Goal: Obtain resource: Download file/media

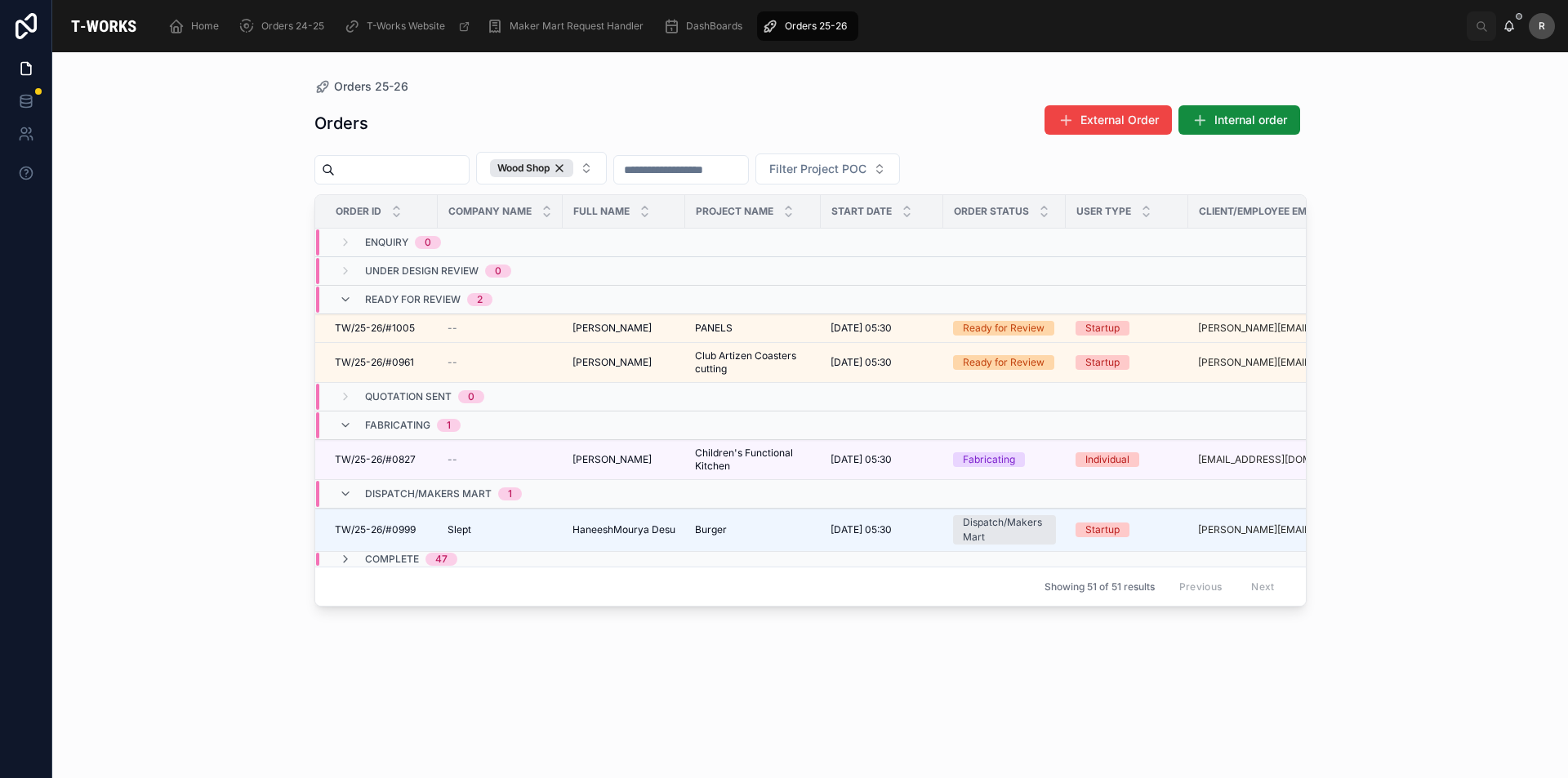
click at [255, 434] on div "Orders 25-26 Orders External Order Internal order Wood Shop Filter Project POC …" at bounding box center [810, 415] width 1516 height 726
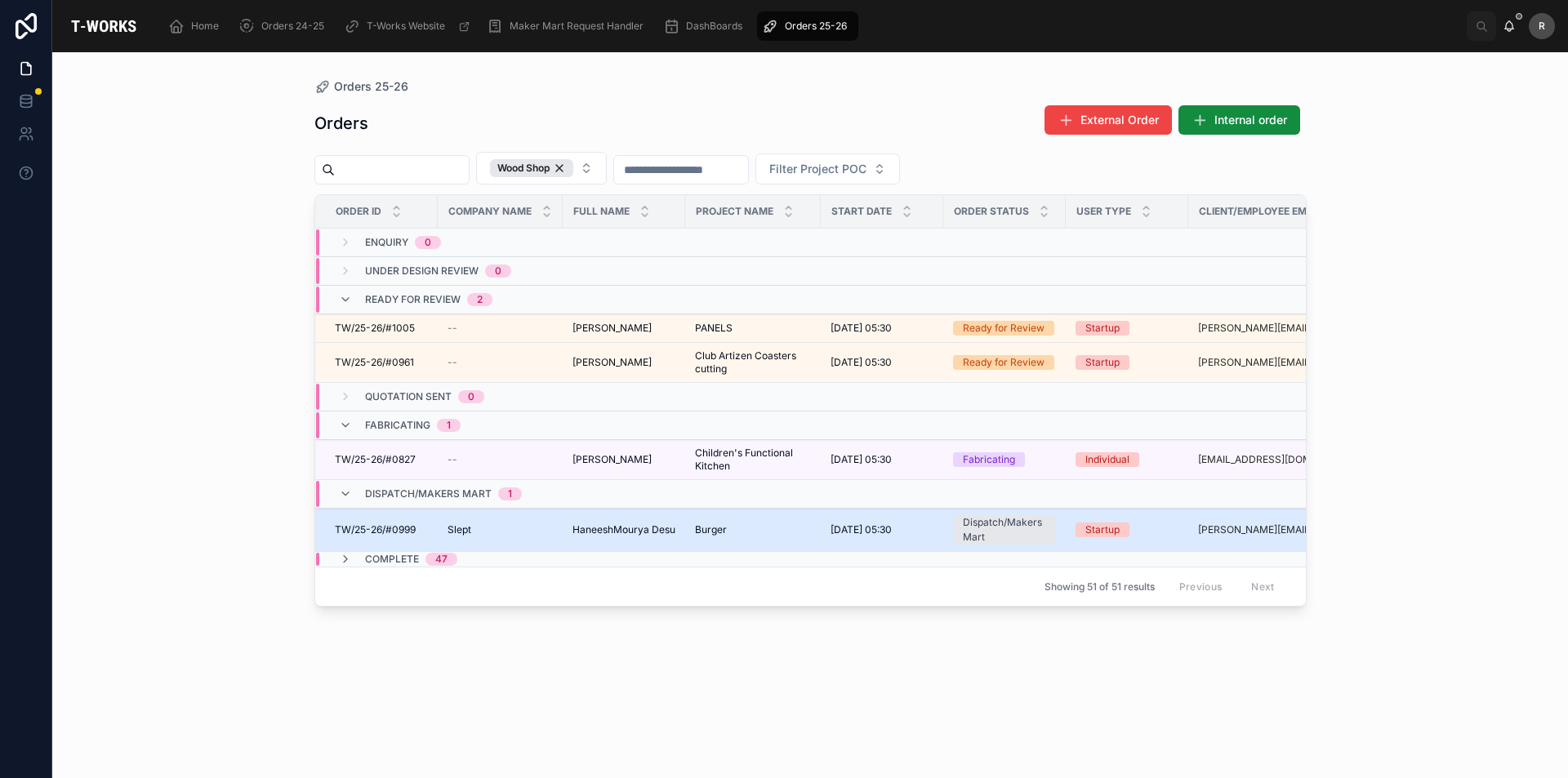
click at [402, 524] on span "TW/25-26/#0999" at bounding box center [375, 530] width 81 height 13
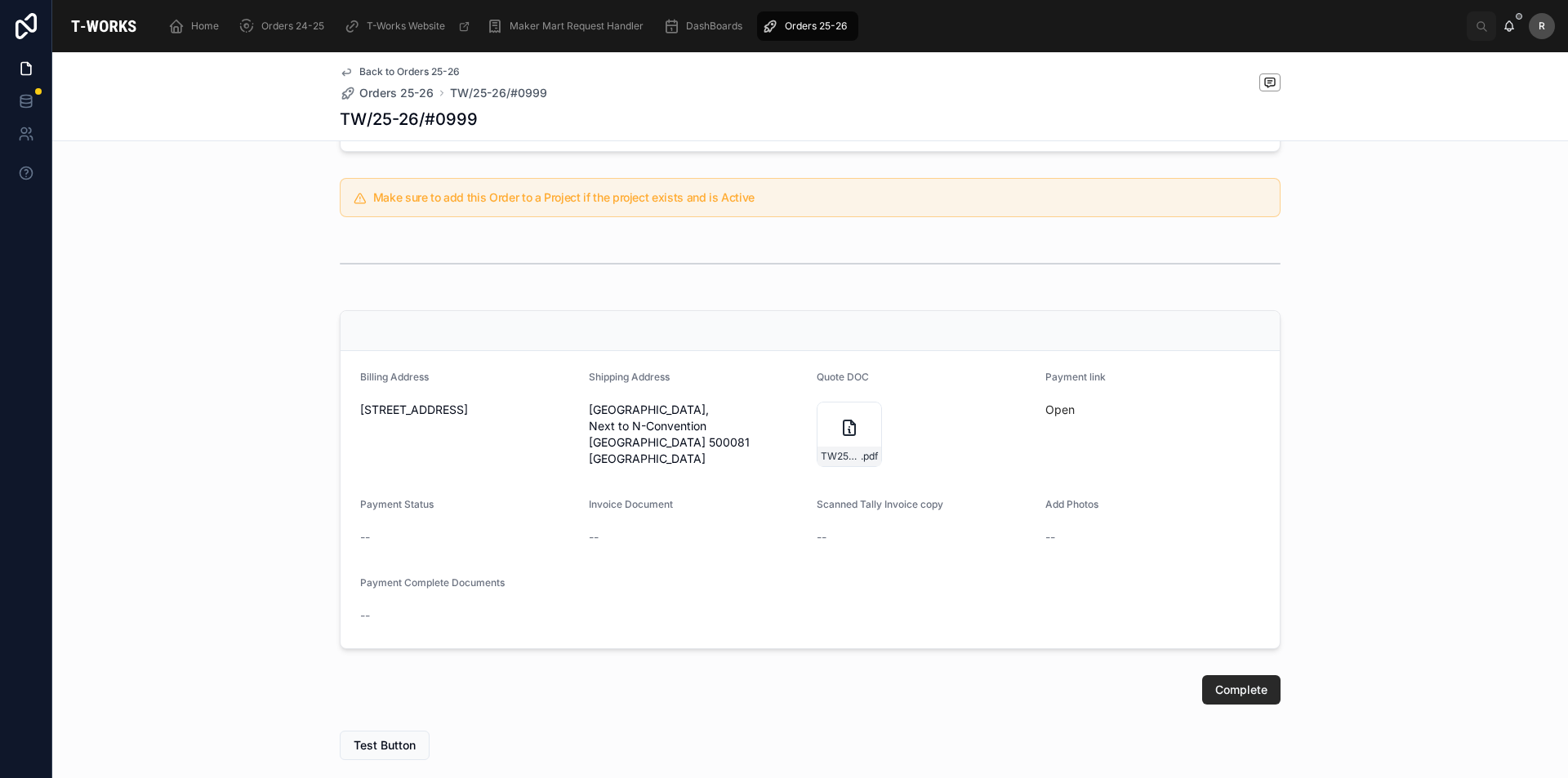
scroll to position [531, 0]
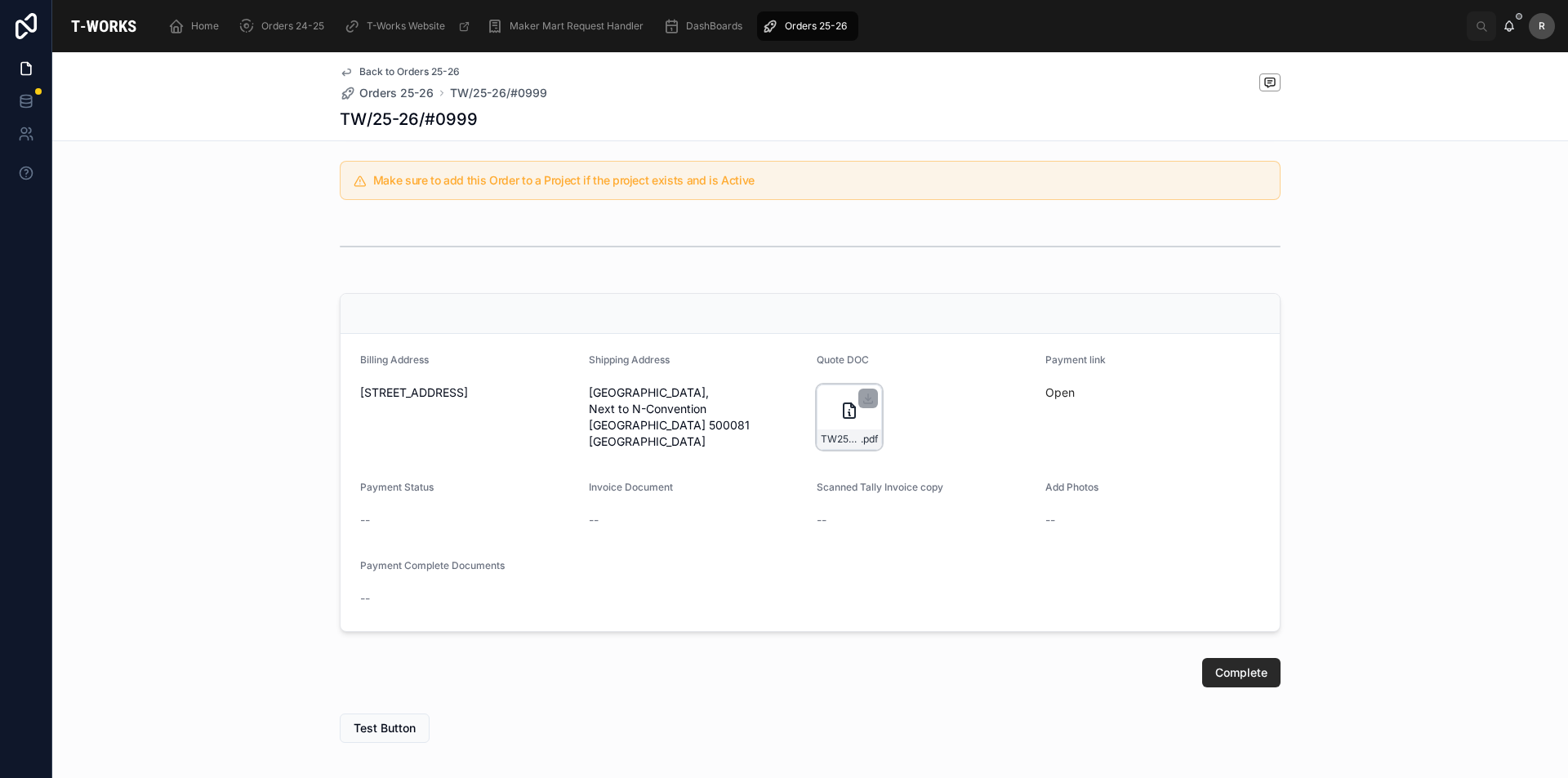
click at [820, 438] on div "TW25-26#0999 .pdf" at bounding box center [849, 417] width 65 height 65
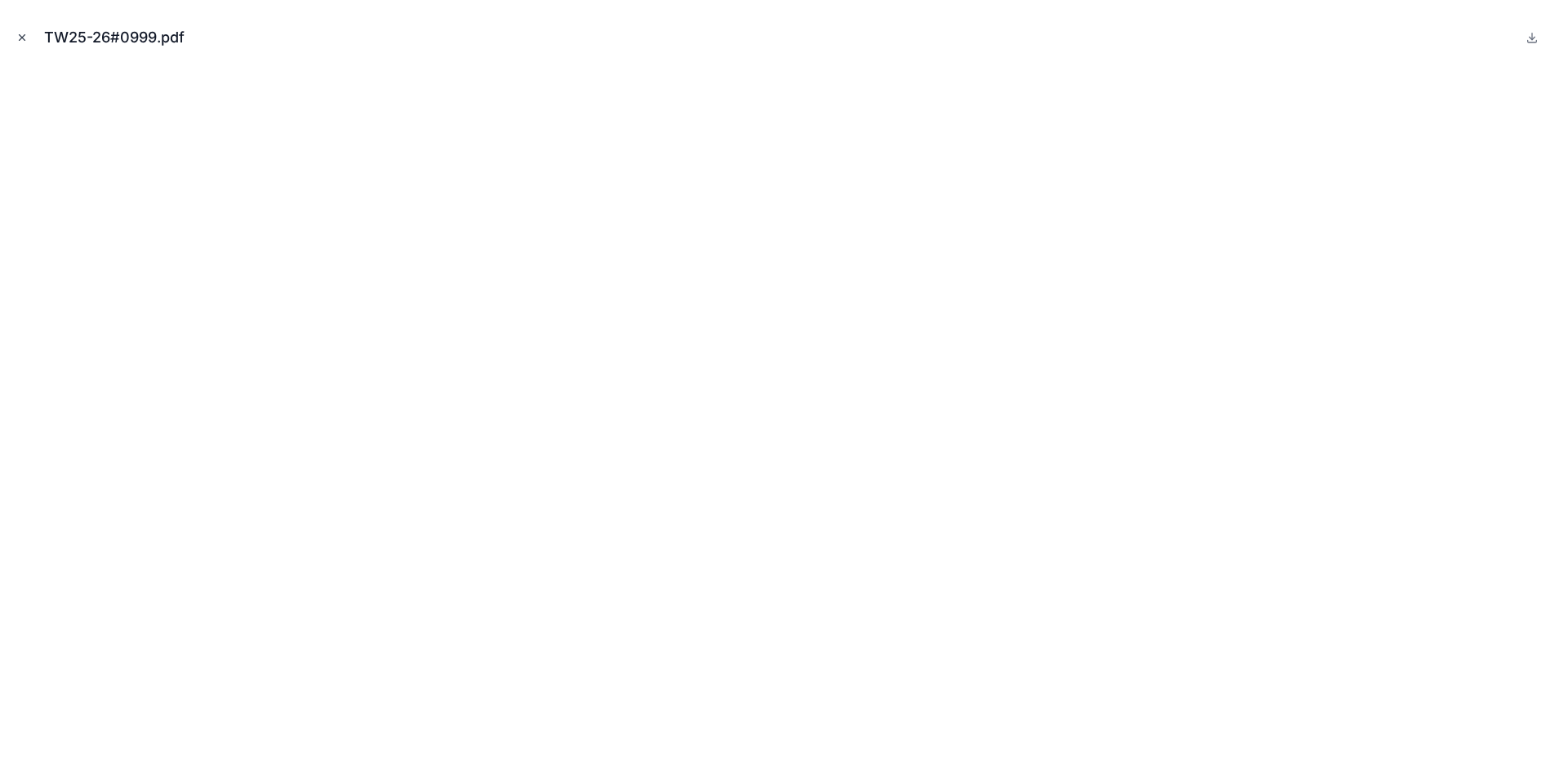
click at [16, 40] on button "Close modal" at bounding box center [22, 38] width 18 height 18
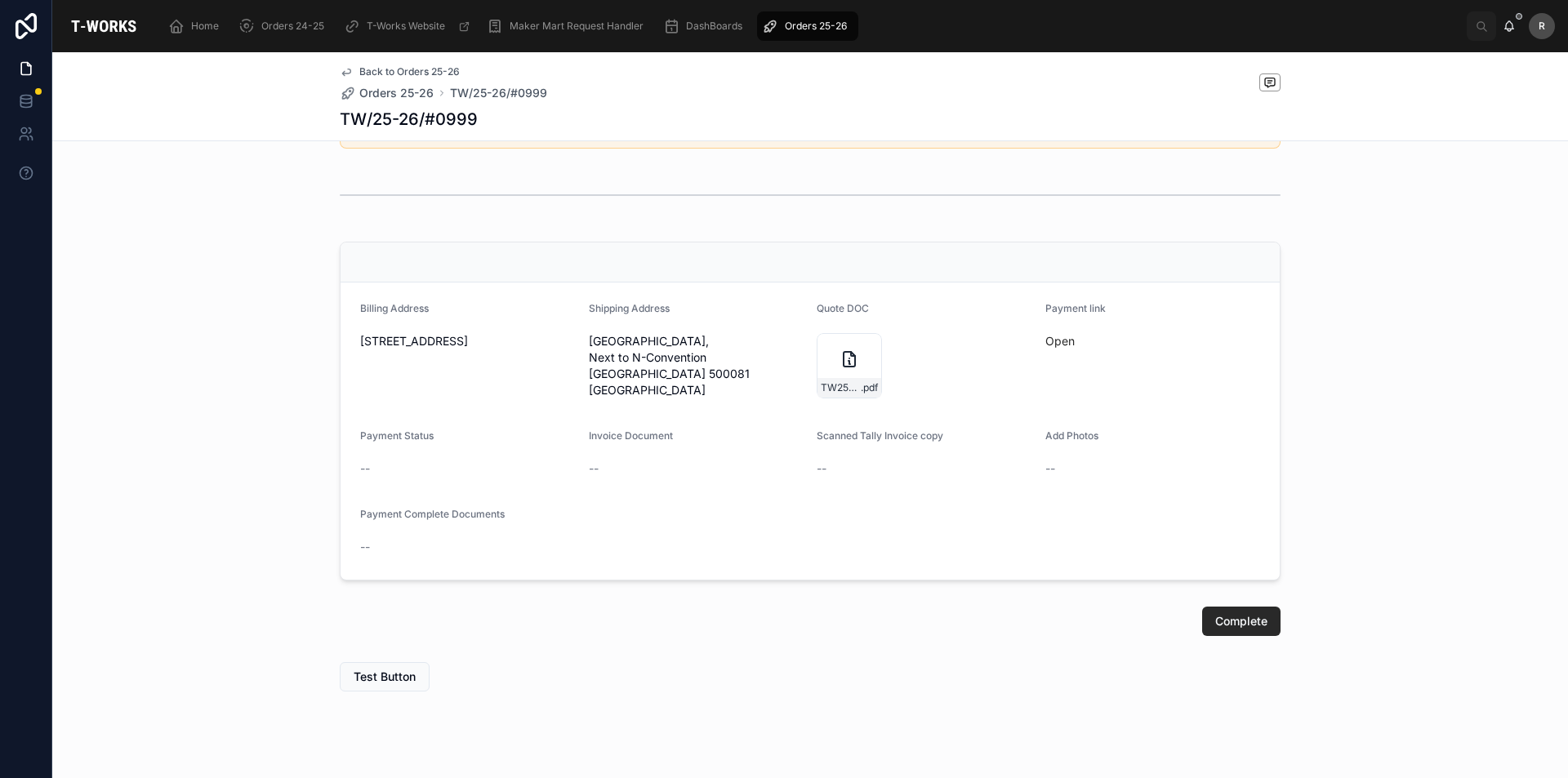
scroll to position [636, 0]
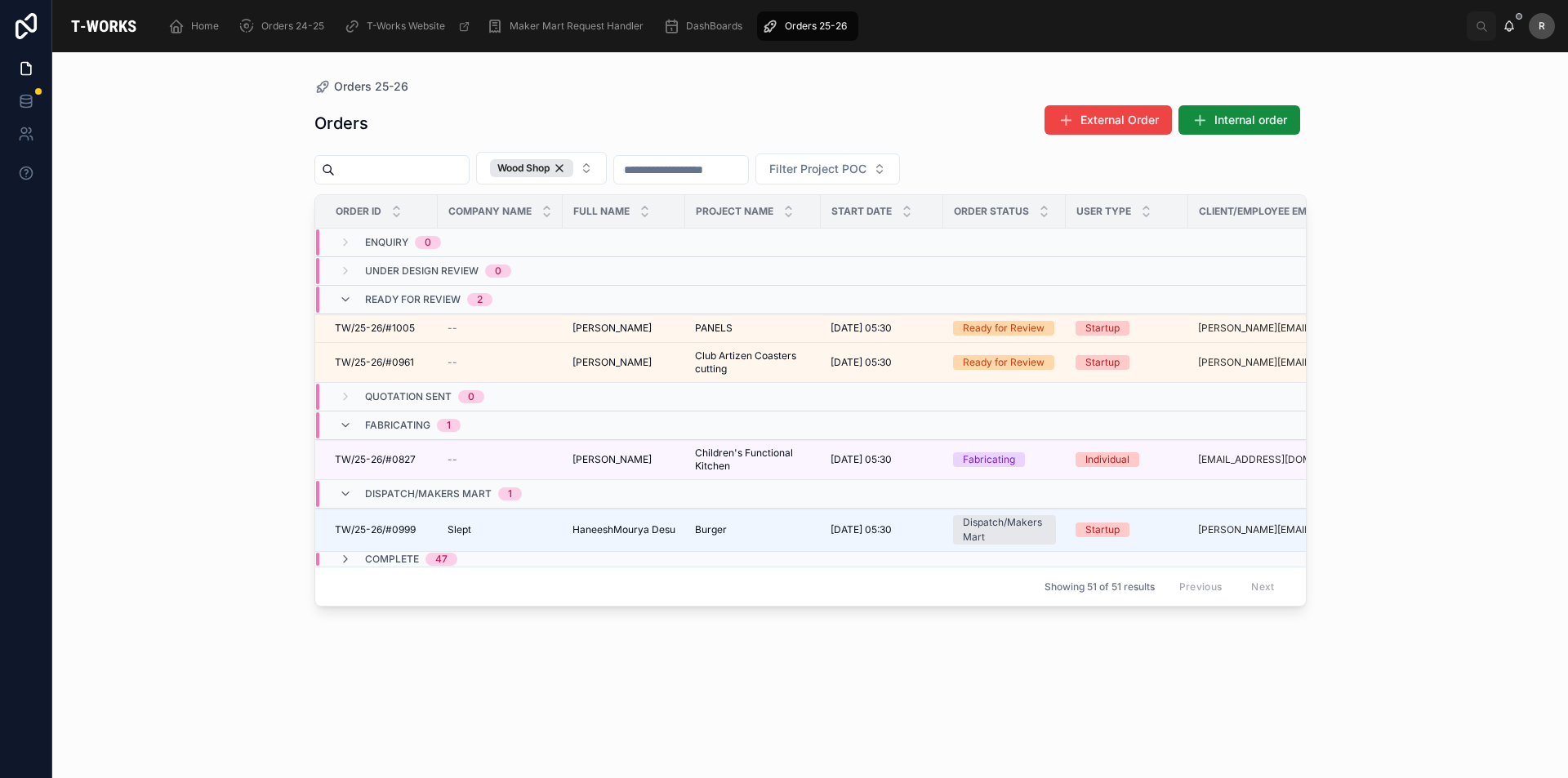
click at [361, 562] on div "Complete 47" at bounding box center [398, 560] width 119 height 13
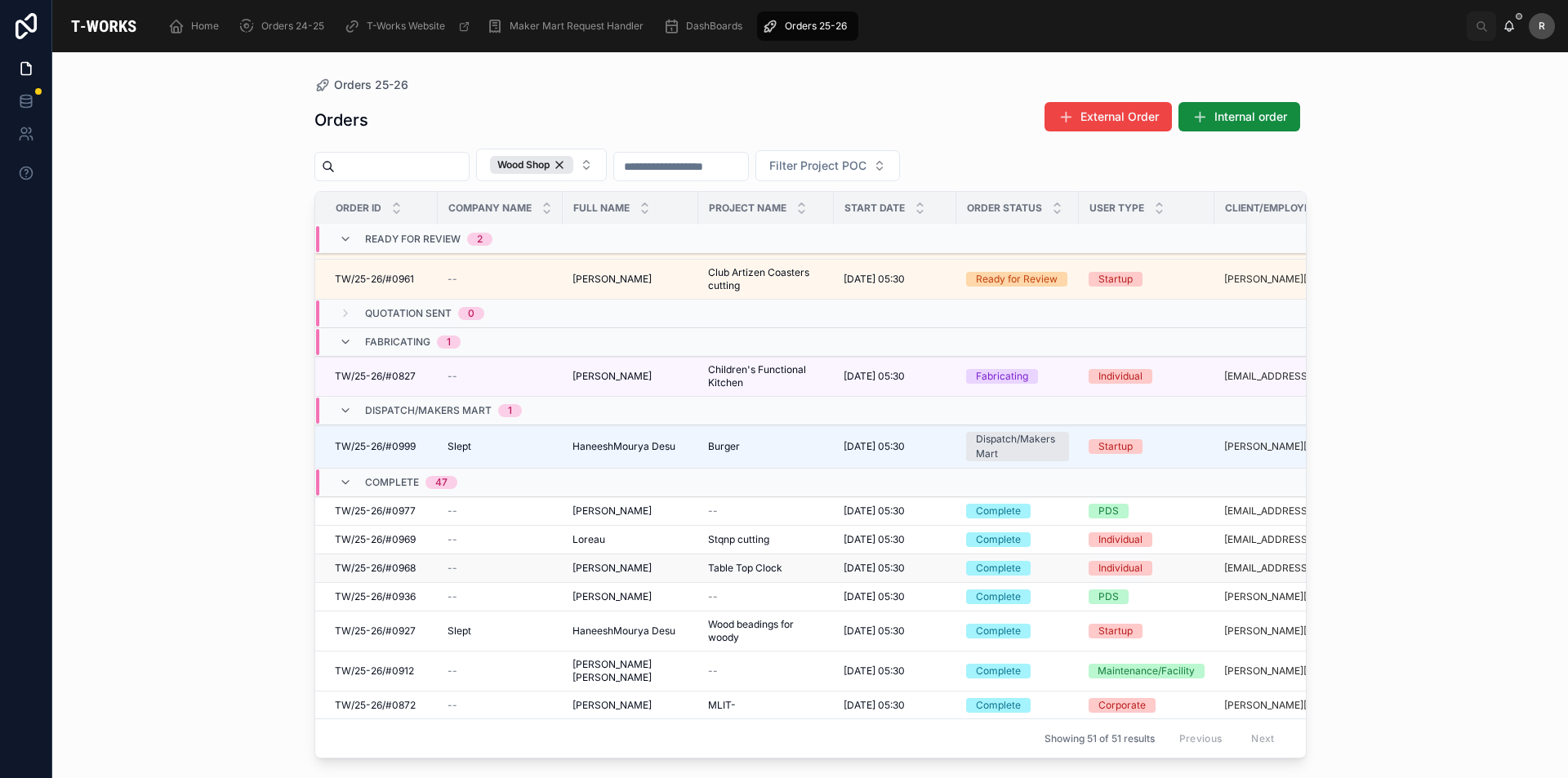
scroll to position [164, 0]
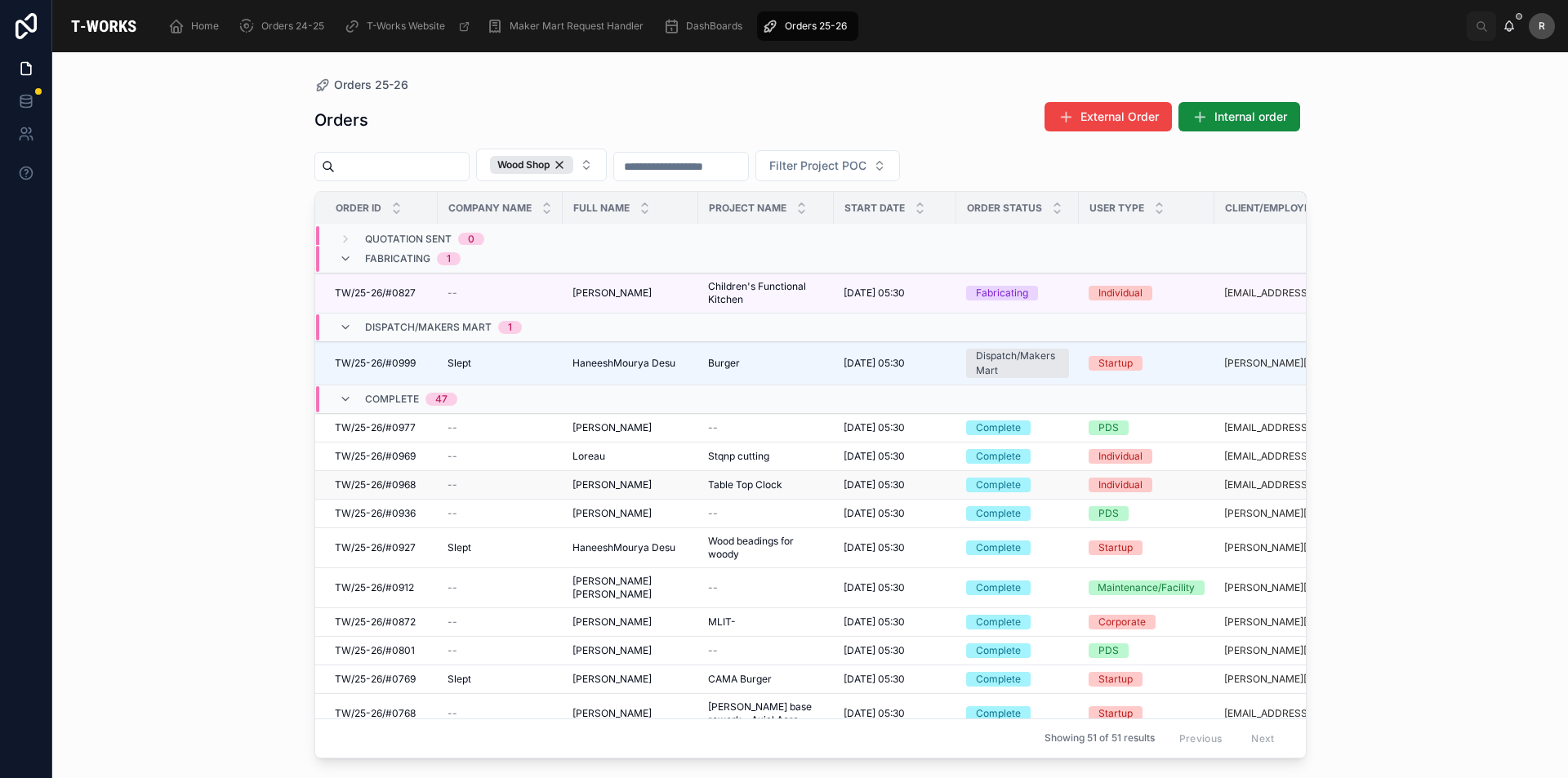
click at [393, 481] on span "TW/25-26/#0968" at bounding box center [375, 485] width 81 height 13
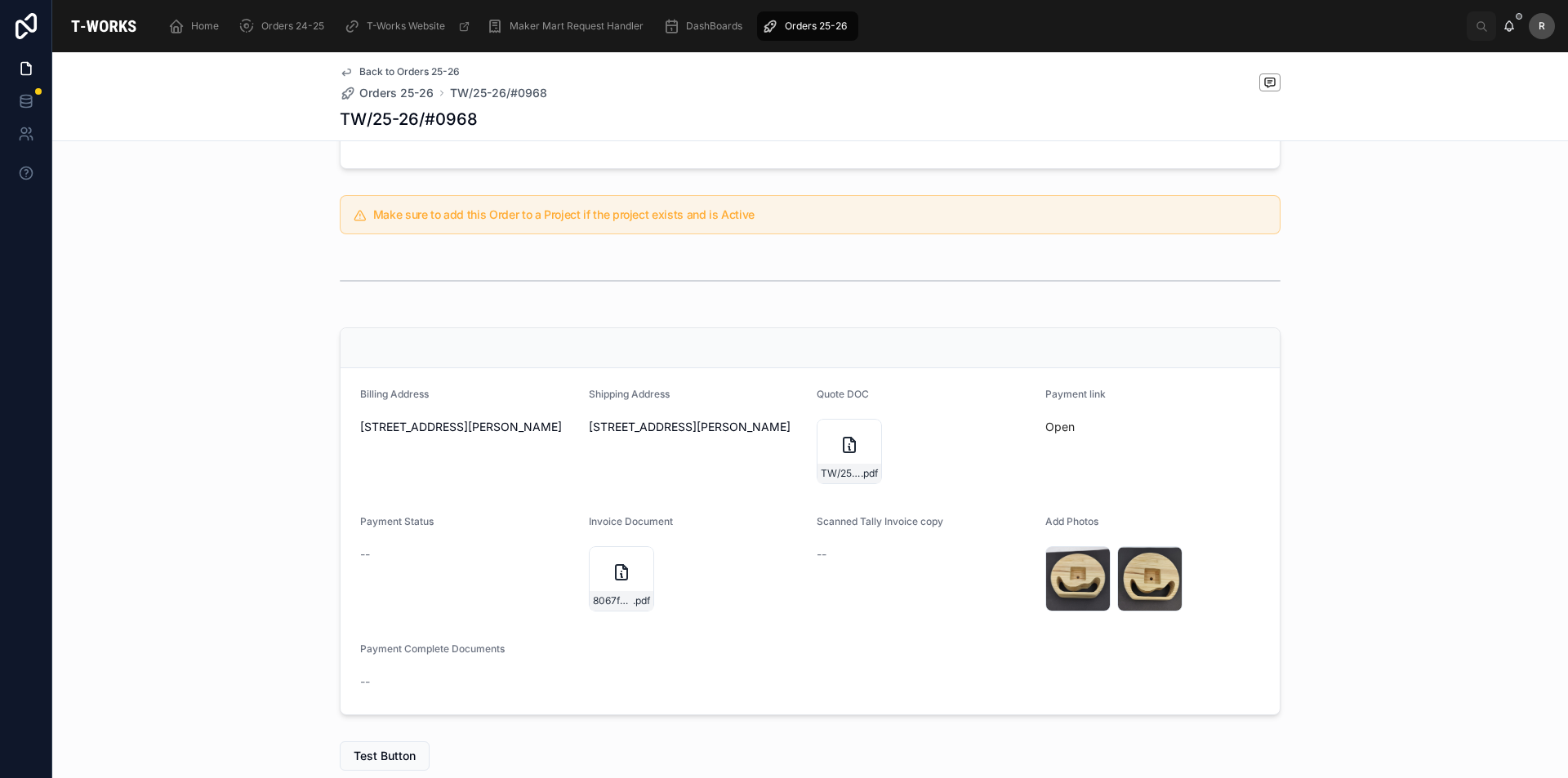
scroll to position [413, 0]
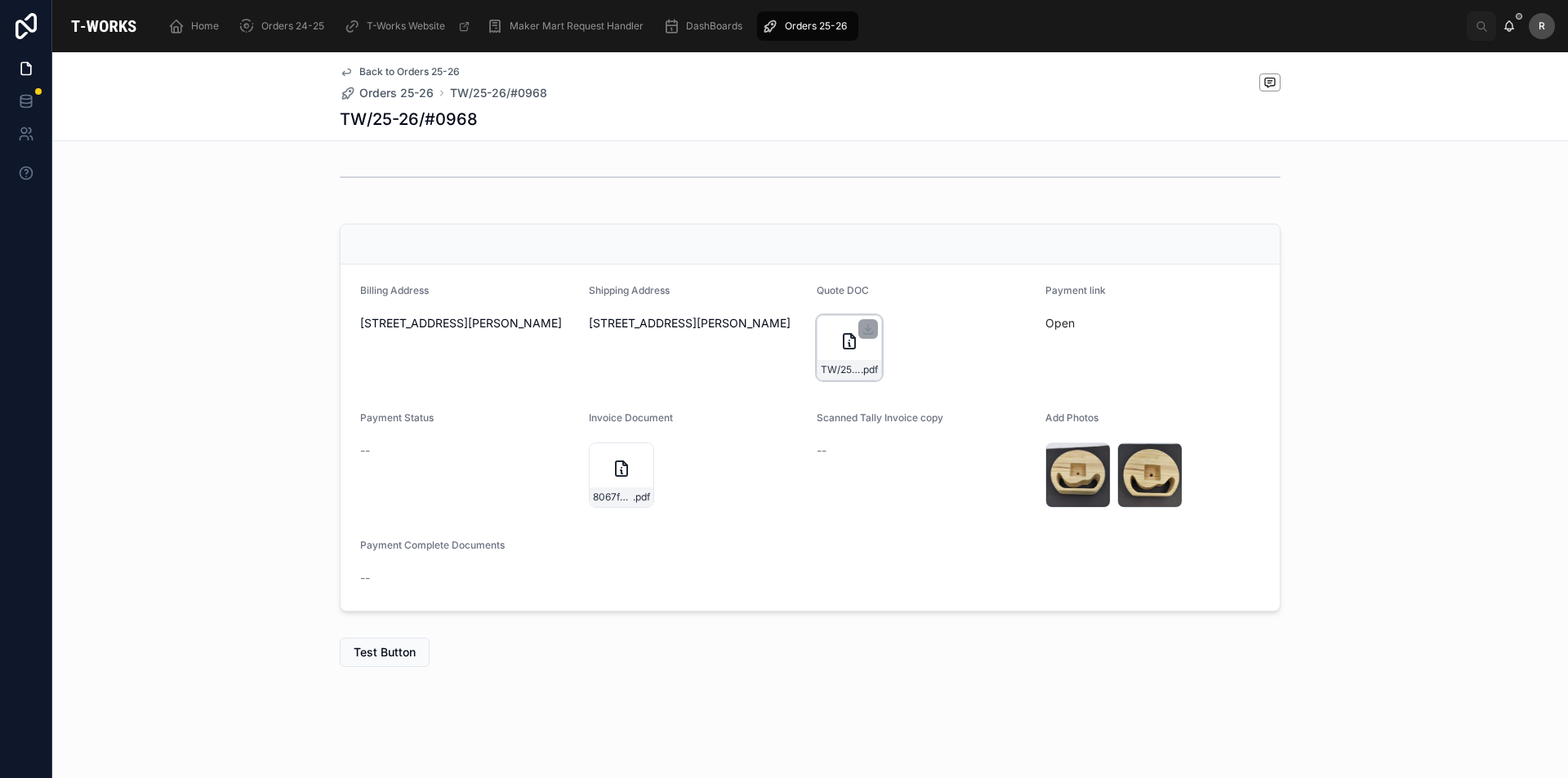
click at [830, 348] on div "TW/25-26/#0968 .pdf" at bounding box center [849, 348] width 65 height 65
click at [605, 468] on div "8067fdb0-5baf-4f92-874b-c46f8427b8ae-Manoj-Lashkare-(0968)-Tax-Invoice30092025 …" at bounding box center [622, 475] width 65 height 65
click at [829, 356] on div "TW/25-26/#0968 .pdf" at bounding box center [849, 348] width 65 height 65
